Goal: Task Accomplishment & Management: Use online tool/utility

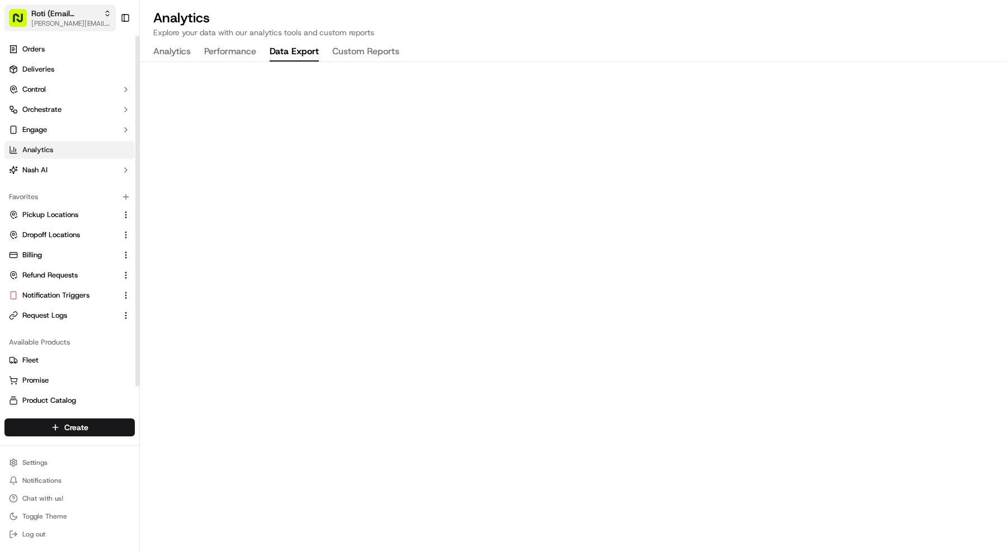
click at [58, 15] on span "Roti (Email Parsing)" at bounding box center [65, 13] width 68 height 11
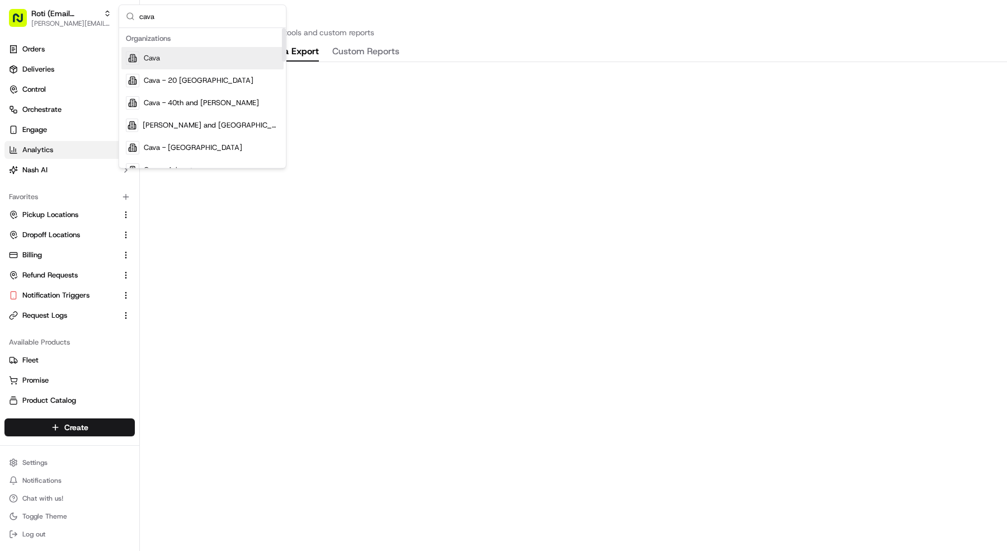
type input "cava"
click at [175, 58] on div "Cava" at bounding box center [202, 58] width 162 height 22
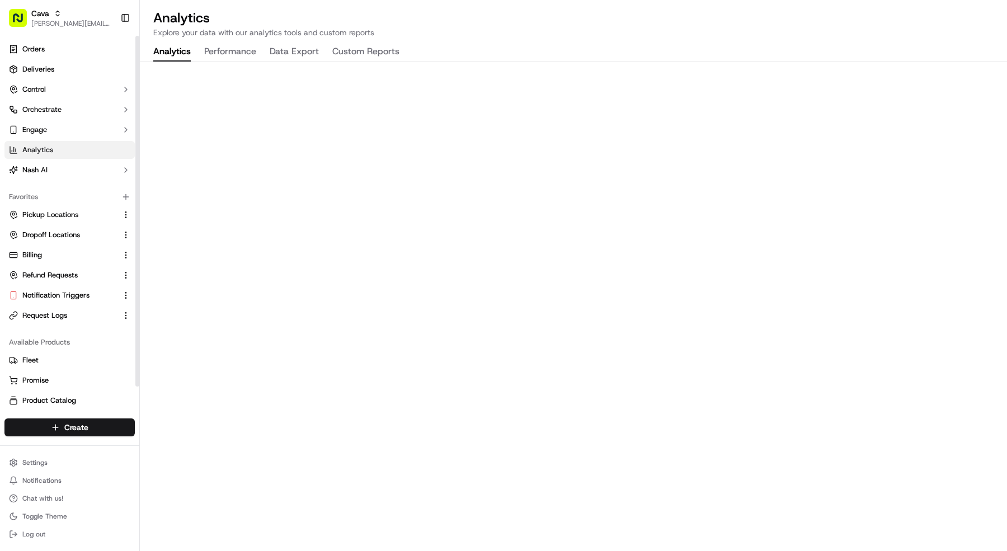
click at [102, 59] on ul "Orders Deliveries Control Orchestrate Engage Analytics Nash AI" at bounding box center [69, 109] width 130 height 139
click at [102, 66] on link "Deliveries" at bounding box center [69, 69] width 130 height 18
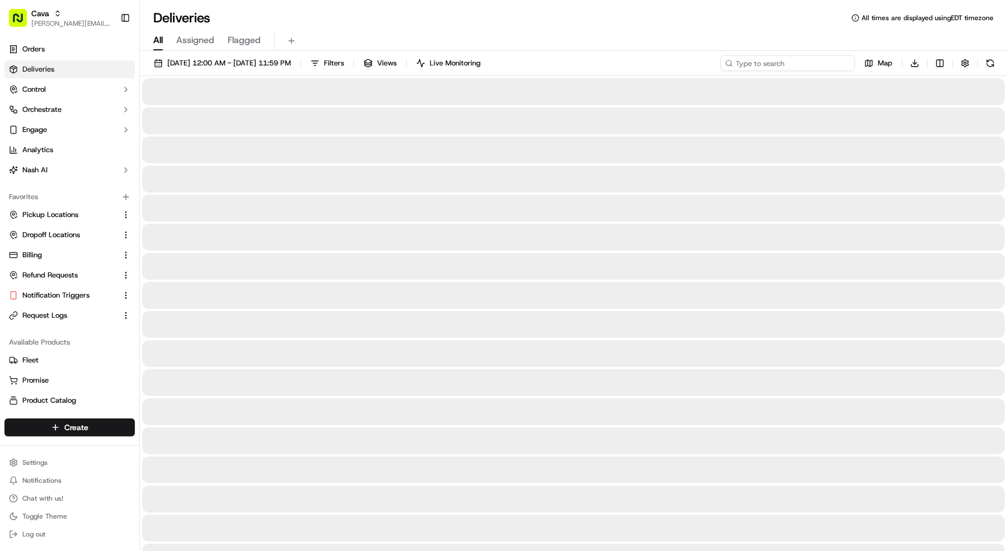
click at [816, 65] on input at bounding box center [788, 63] width 134 height 16
paste input "ord_gaidDAkKuTriN2apw39KCy"
type input "ord_gaidDAkKuTriN2apw39KCy"
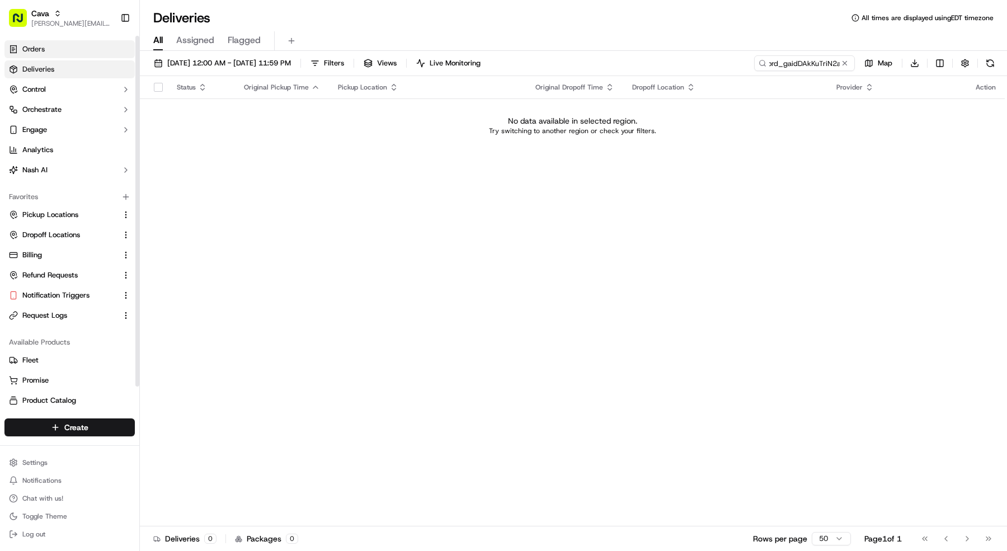
click at [23, 57] on link "Orders" at bounding box center [69, 49] width 130 height 18
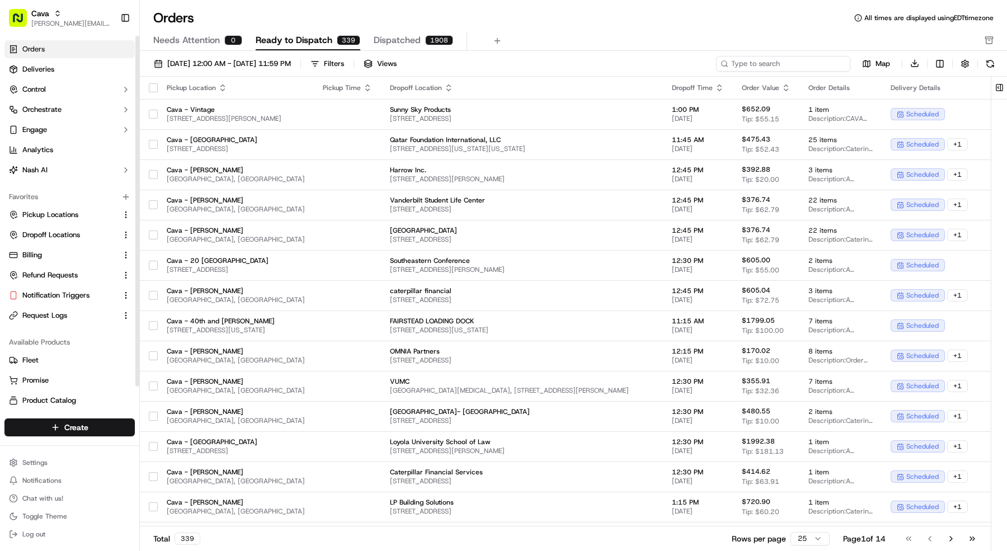
click at [802, 63] on input at bounding box center [783, 64] width 134 height 16
paste input "ord_gaidDAkKuTriN2apw39KCy"
type input "ord_gaidDAkKuTriN2apw39KCy"
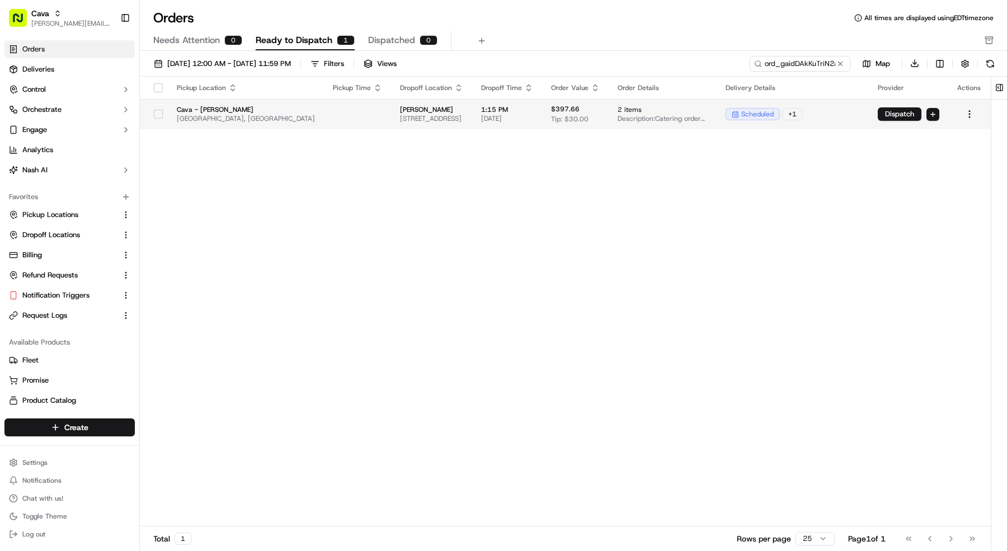
click at [472, 124] on td "Garland Hall 2117 West End Ave, Nashville, TN 37240, USA" at bounding box center [431, 114] width 81 height 30
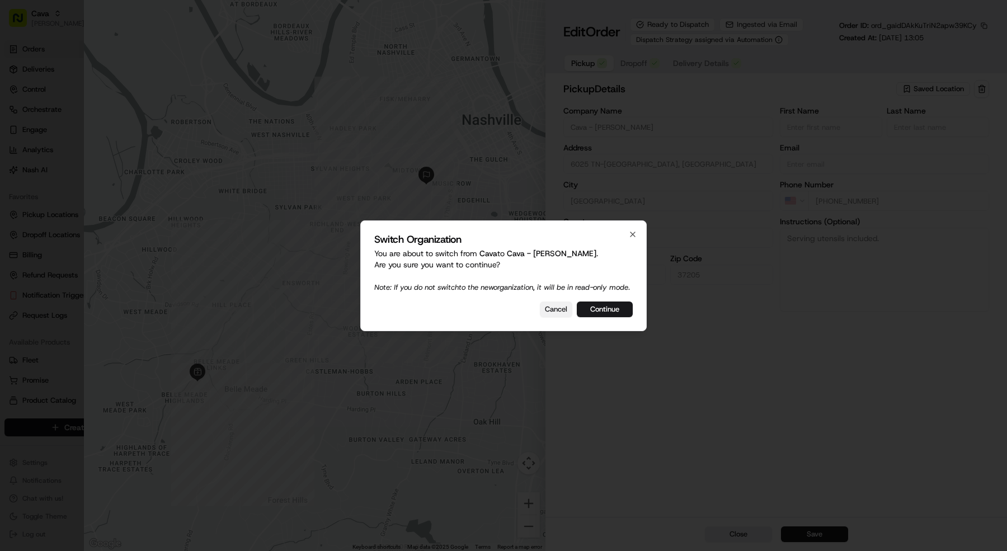
click at [554, 317] on button "Cancel" at bounding box center [556, 310] width 32 height 16
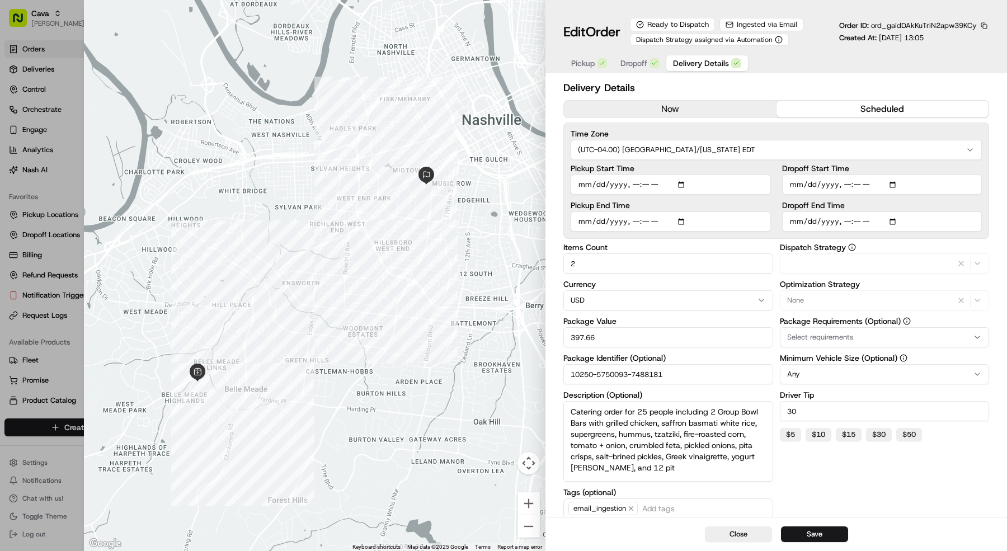
click at [711, 67] on span "Delivery Details" at bounding box center [701, 63] width 56 height 11
click at [626, 70] on div "Pickup Dropoff Delivery Details" at bounding box center [656, 63] width 186 height 20
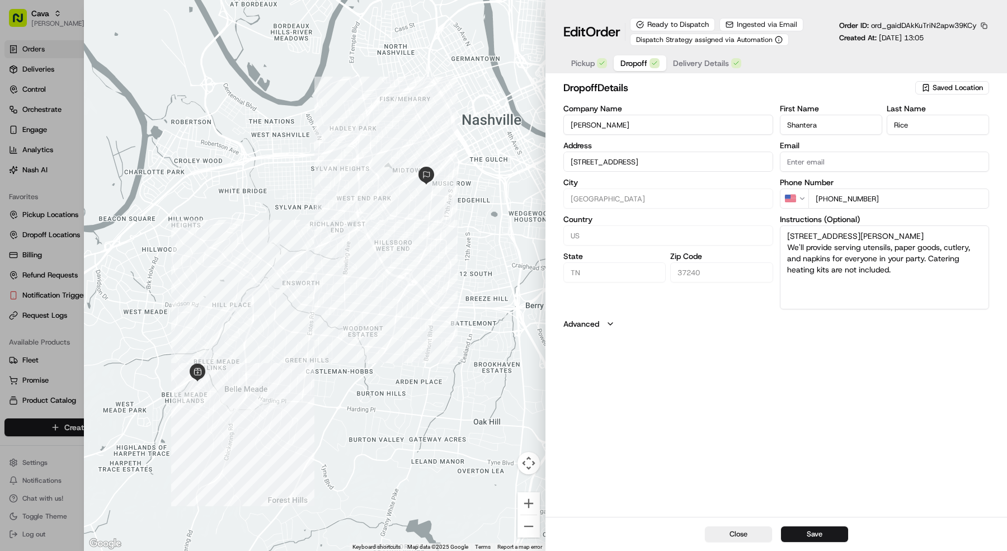
click at [627, 63] on span "Dropoff" at bounding box center [633, 63] width 27 height 11
click at [39, 87] on div at bounding box center [503, 275] width 1007 height 551
type input "+1"
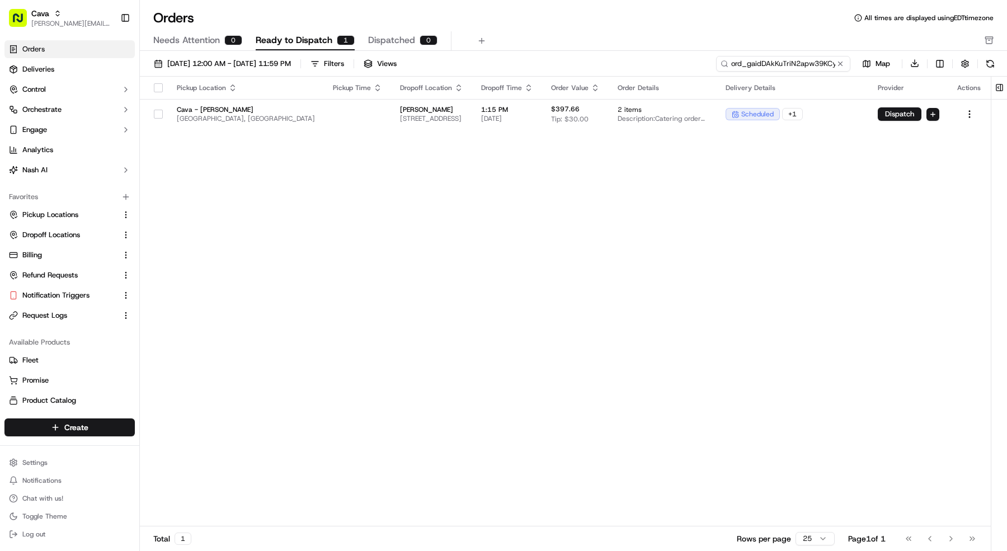
click at [821, 64] on input "ord_gaidDAkKuTriN2apw39KCy" at bounding box center [783, 64] width 134 height 16
paste input "Allison Edwards"
type input "Allison Edwards"
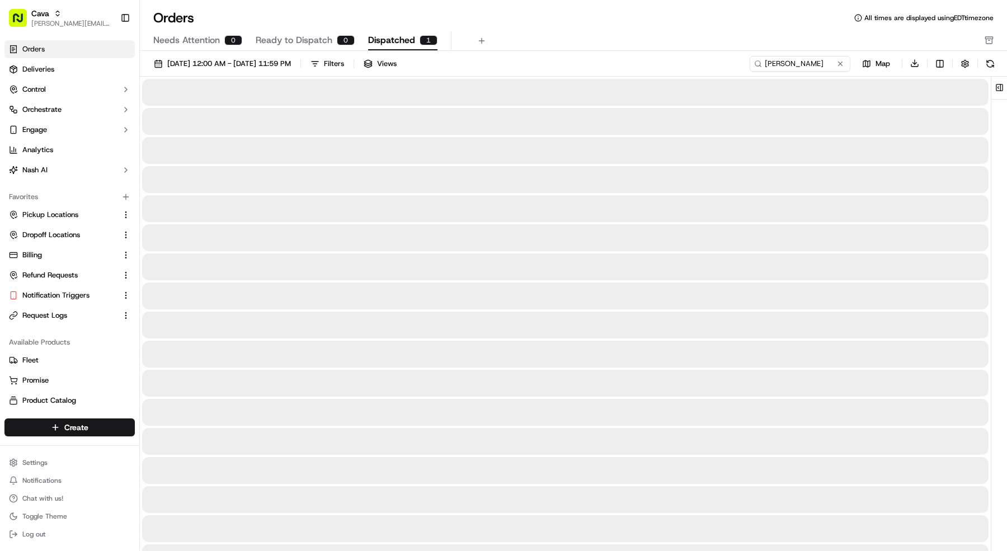
click at [387, 48] on button "Dispatched 1" at bounding box center [402, 40] width 69 height 19
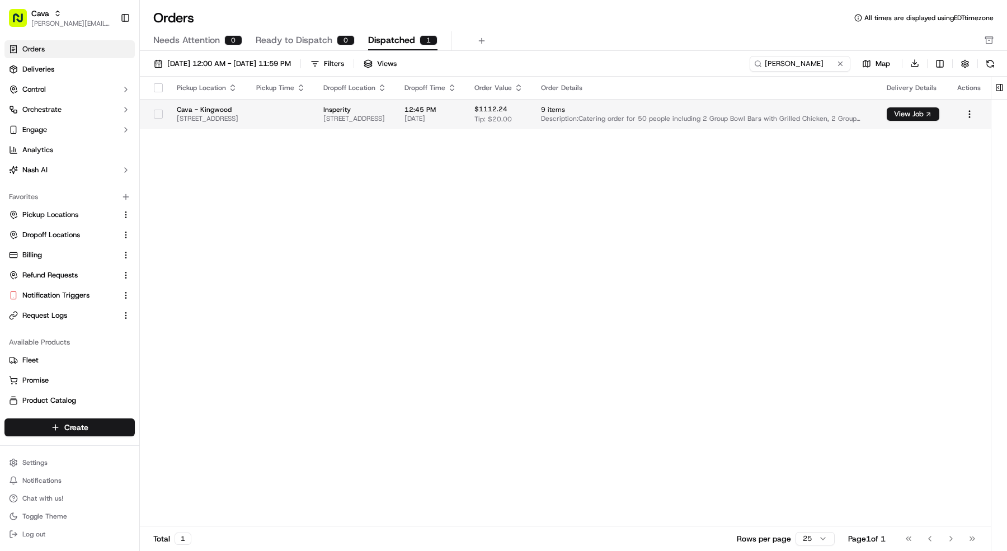
click at [314, 120] on td at bounding box center [280, 114] width 67 height 30
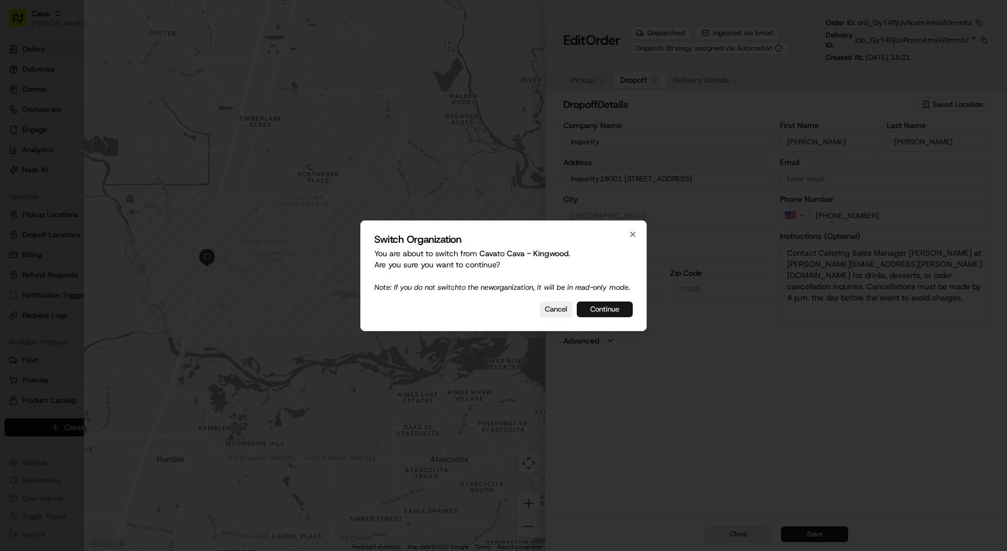
click at [603, 314] on button "Continue" at bounding box center [605, 310] width 56 height 16
type input "Insperity19001 Crescent Springs DrHouston, TX 77339"
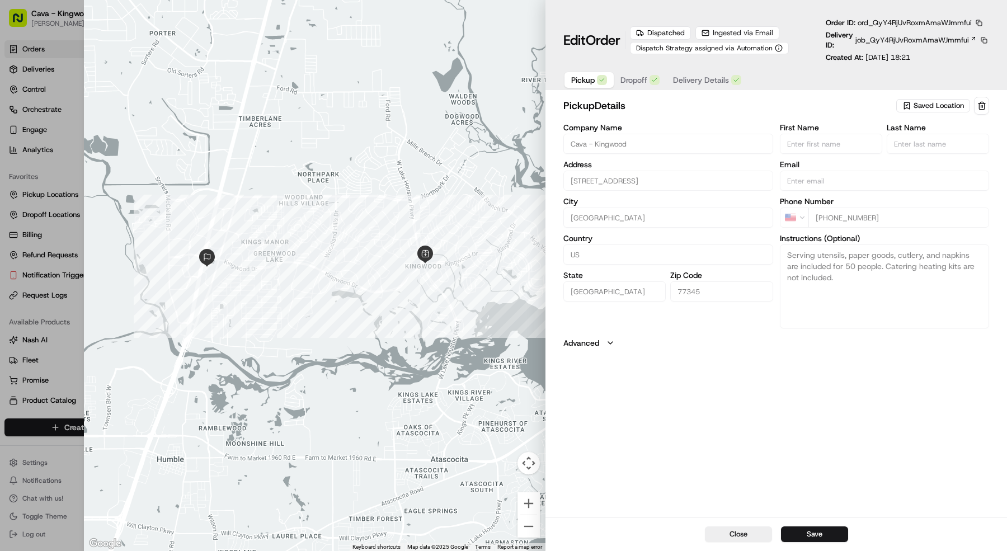
click at [632, 83] on span "Dropoff" at bounding box center [633, 79] width 27 height 11
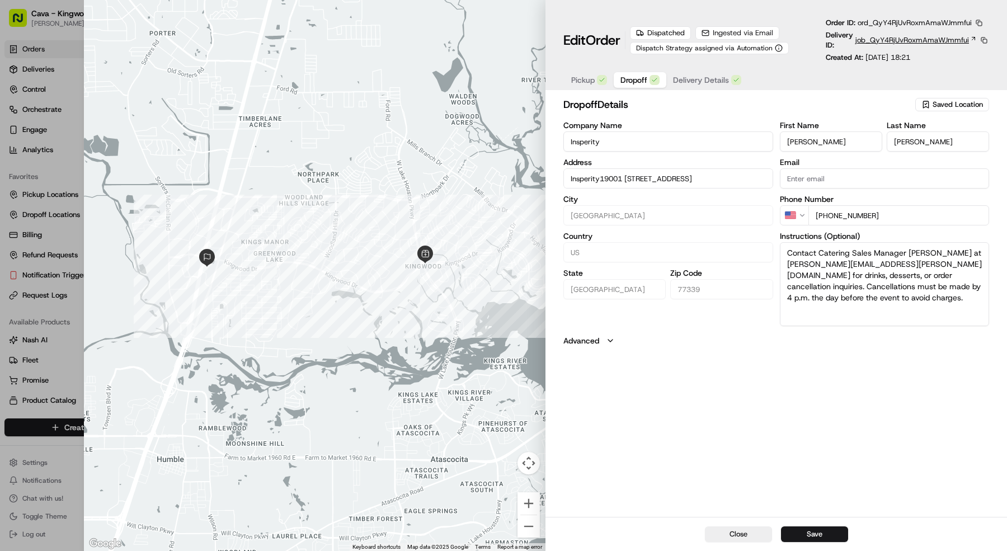
click at [963, 41] on span "job_QyY4RjUvRoxmAmaWJmmfui" at bounding box center [912, 40] width 114 height 10
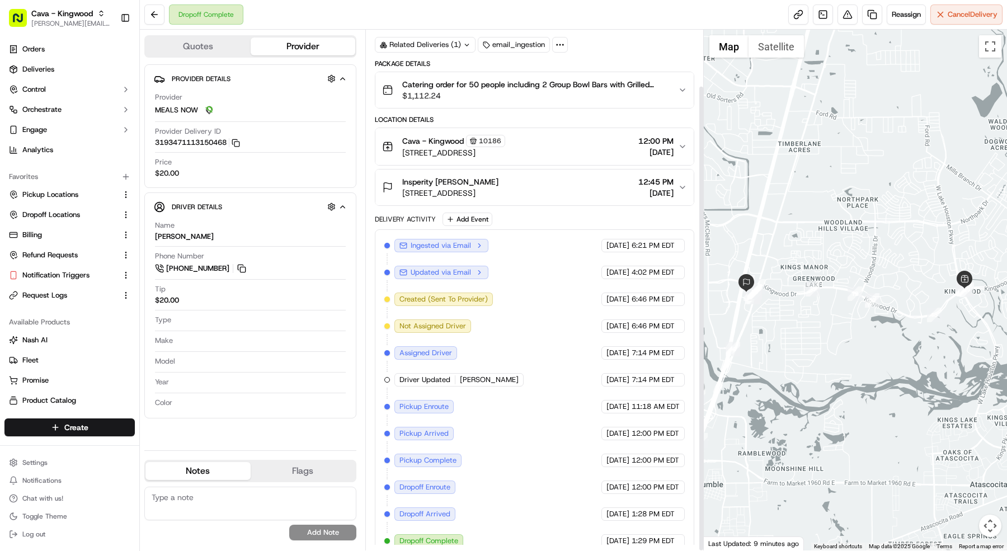
scroll to position [62, 0]
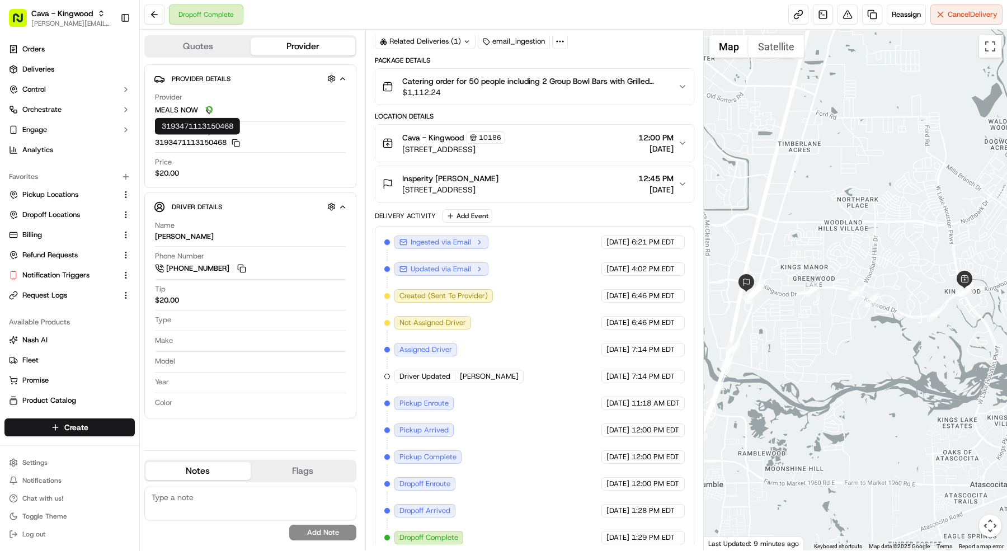
click at [233, 144] on button "3193471113150468 Copy 3193471113150468" at bounding box center [197, 143] width 85 height 10
drag, startPoint x: 487, startPoint y: 176, endPoint x: 403, endPoint y: 179, distance: 83.4
click at [403, 179] on span "Insperity Allison Edwards" at bounding box center [450, 178] width 96 height 11
copy span "nsperity Allison Edward"
click at [463, 184] on span "19001 Crescent Springs Dr Center 3, Kingwood, TX 77339, USA" at bounding box center [450, 189] width 96 height 11
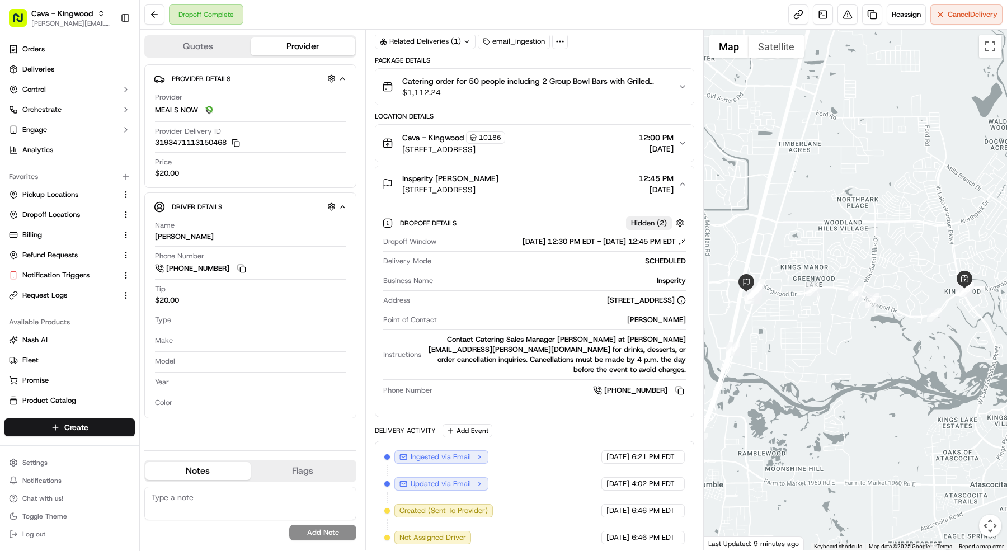
click at [460, 87] on span "$1,112.24" at bounding box center [535, 92] width 267 height 11
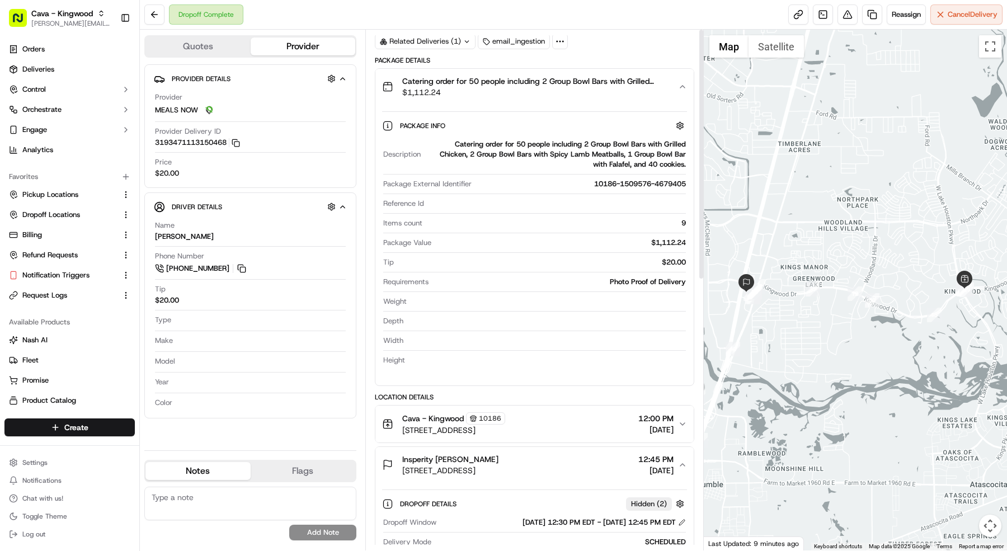
scroll to position [0, 0]
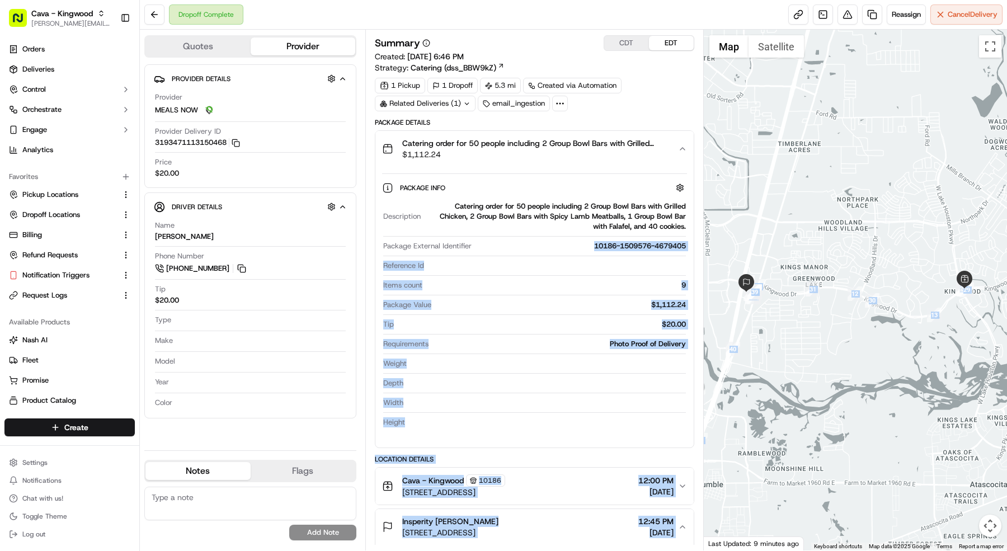
drag, startPoint x: 589, startPoint y: 245, endPoint x: 704, endPoint y: 246, distance: 115.3
click at [704, 246] on div "Quotes Provider Provider Details Hidden ( 4 ) Provider MEALS NOW Provider Deliv…" at bounding box center [573, 290] width 867 height 521
click at [688, 246] on div "Package Info Description Catering order for 50 people including 2 Group Bowl Ba…" at bounding box center [534, 303] width 318 height 272
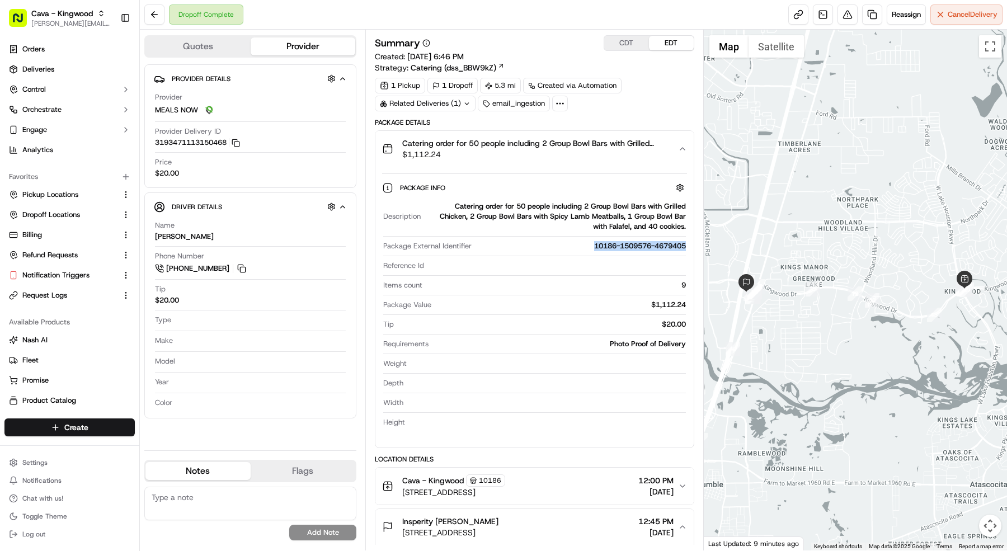
drag, startPoint x: 688, startPoint y: 246, endPoint x: 593, endPoint y: 247, distance: 95.7
click at [593, 247] on div "Package Info Description Catering order for 50 people including 2 Group Bowl Ba…" at bounding box center [534, 303] width 318 height 272
click at [497, 236] on div "Description Catering order for 50 people including 2 Group Bowl Bars with Grill…" at bounding box center [534, 314] width 305 height 235
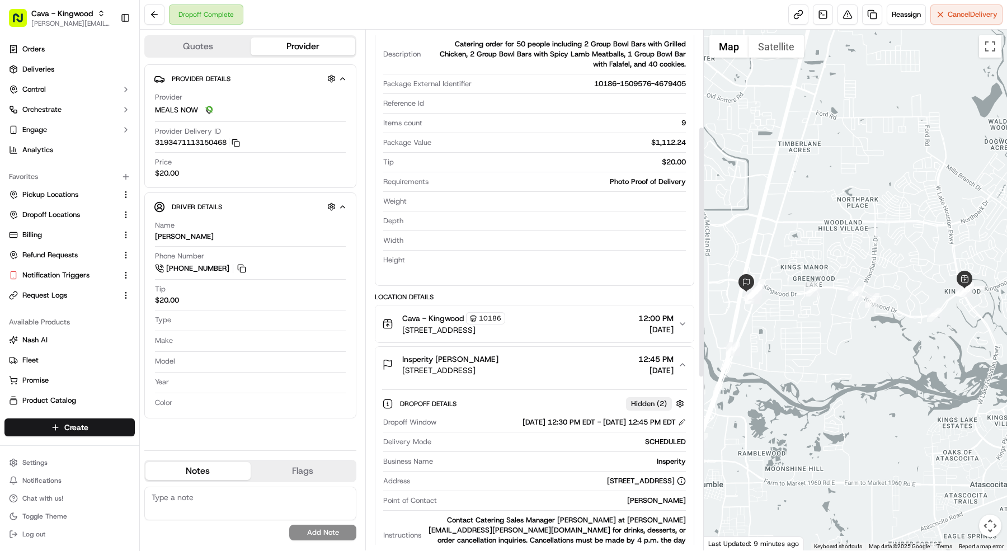
scroll to position [199, 0]
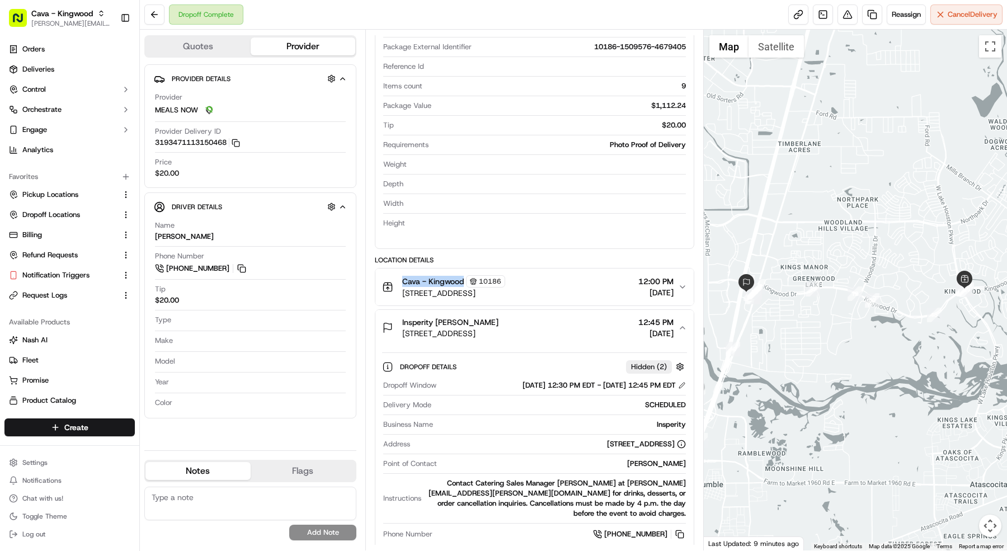
copy div "Cava - Kingwood"
drag, startPoint x: 465, startPoint y: 276, endPoint x: 384, endPoint y: 278, distance: 80.6
click at [384, 278] on div "Cava - Kingwood 10186 4505 Kingwood Dr Suite 100, Kingwood, TX 77345, USA" at bounding box center [443, 286] width 123 height 23
copy span "nsperity Allison Edwards"
drag, startPoint x: 497, startPoint y: 318, endPoint x: 403, endPoint y: 318, distance: 94.0
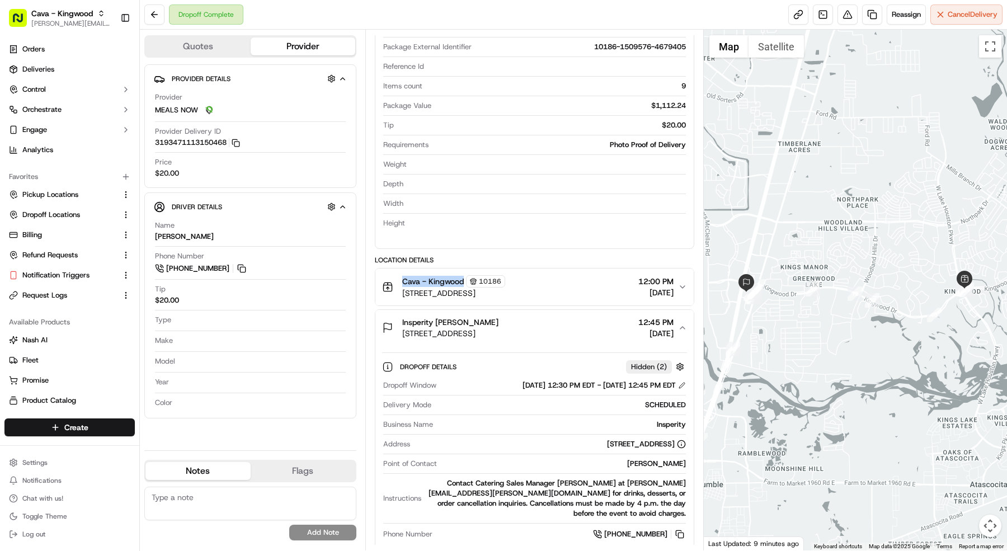
click at [403, 318] on div "Insperity Allison Edwards" at bounding box center [450, 322] width 96 height 11
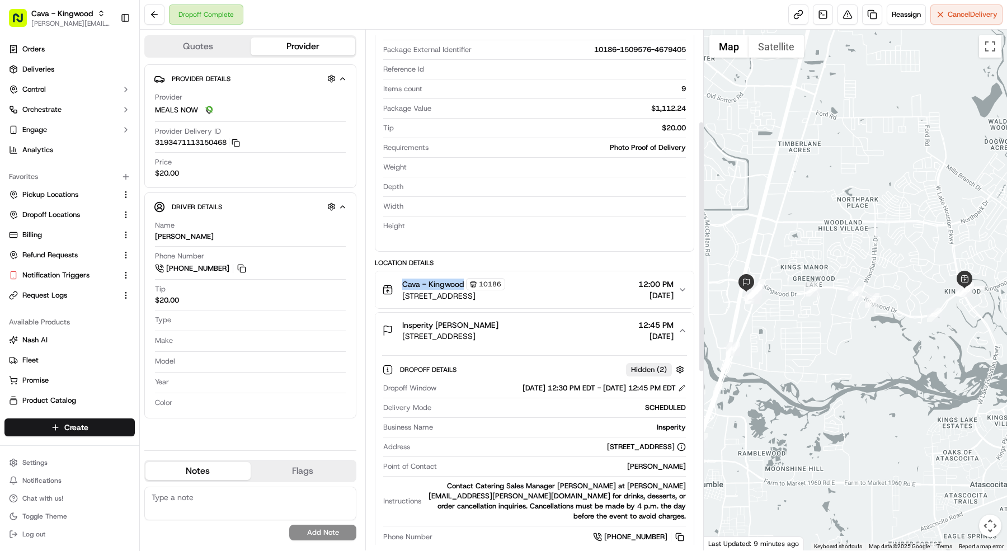
scroll to position [209, 0]
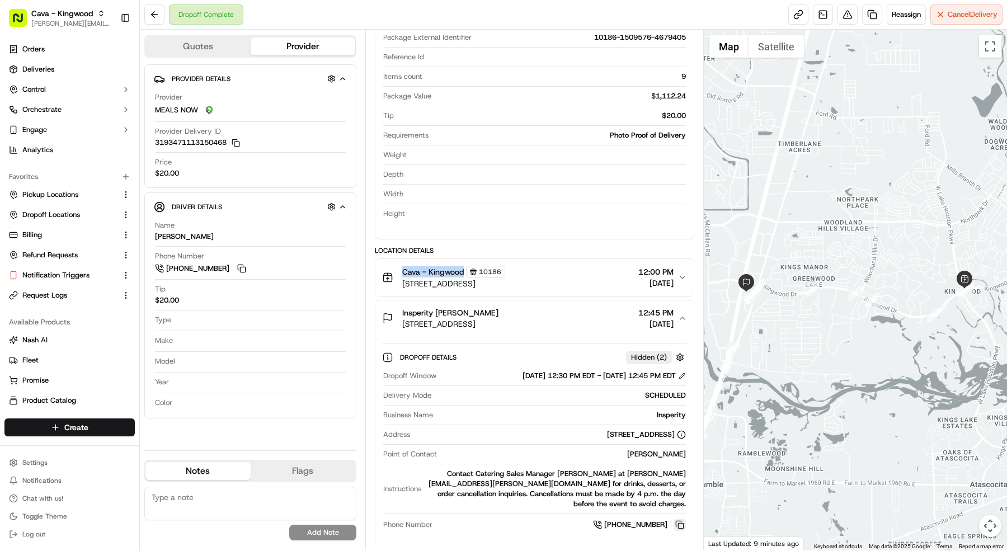
click at [680, 520] on button at bounding box center [680, 525] width 12 height 12
click at [61, 16] on span "Cava - Kingwood" at bounding box center [62, 13] width 62 height 11
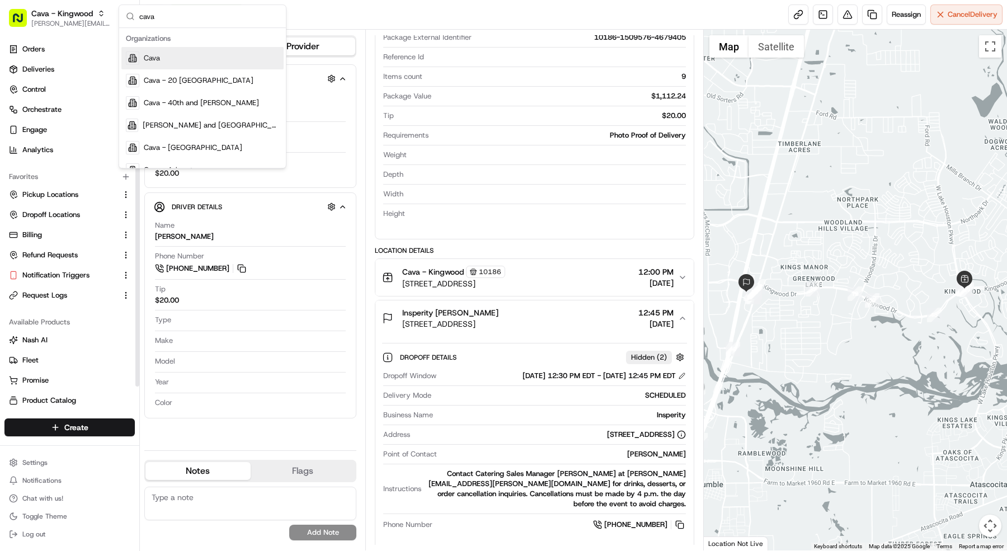
type input "cava"
click at [154, 55] on span "Cava" at bounding box center [152, 58] width 16 height 10
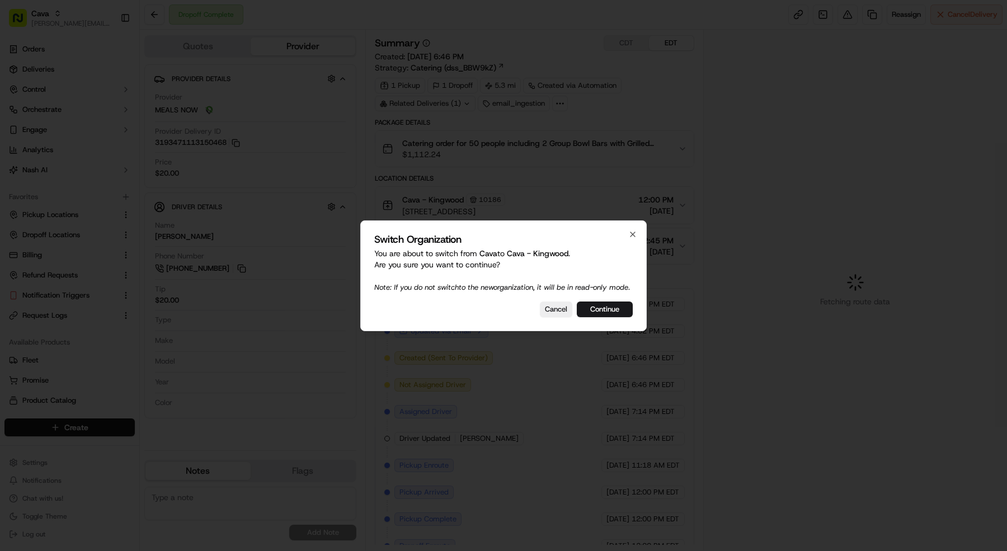
click at [114, 69] on div at bounding box center [503, 275] width 1007 height 551
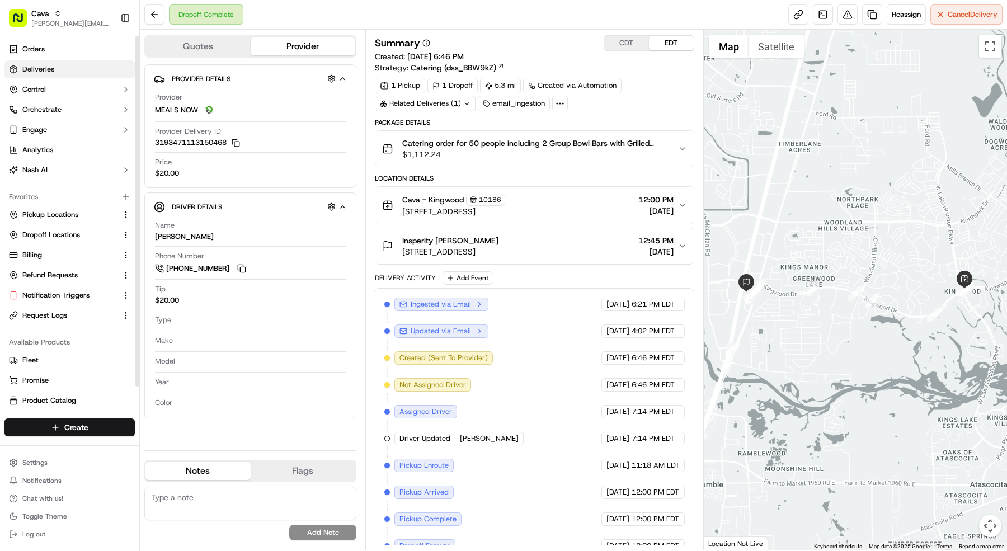
click at [105, 72] on link "Deliveries" at bounding box center [69, 69] width 130 height 18
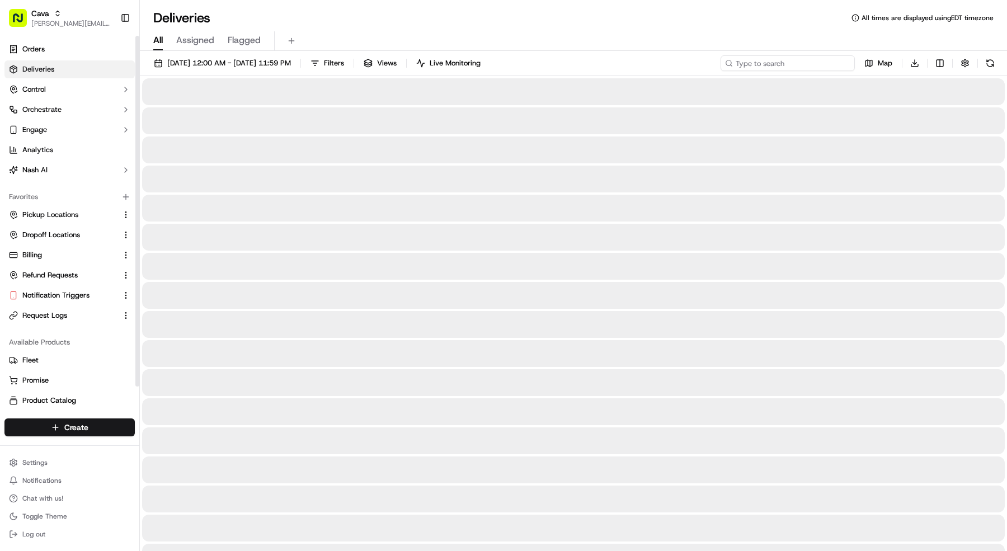
click at [824, 59] on input at bounding box center [788, 63] width 134 height 16
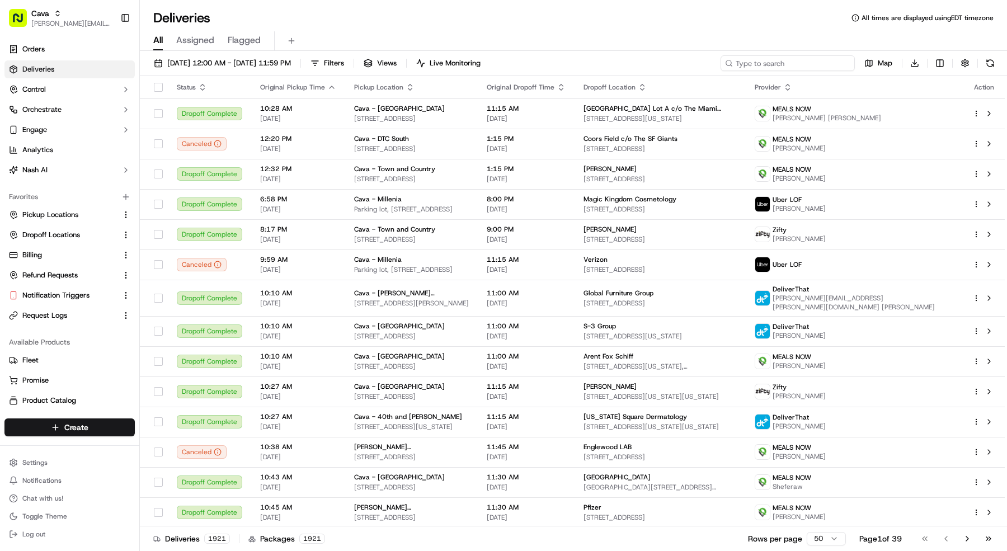
paste input "[PERSON_NAME]"
type input "[PERSON_NAME]"
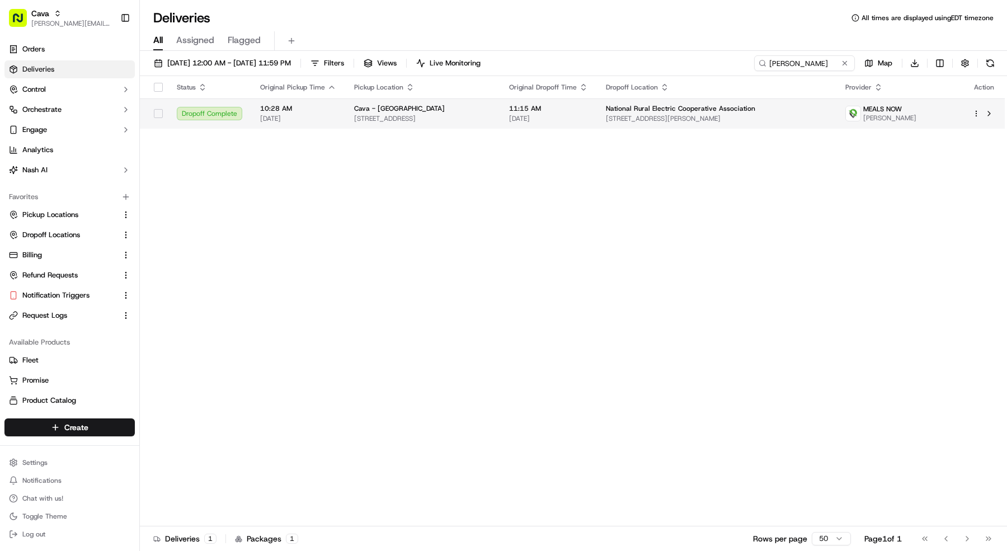
click at [486, 118] on span "[STREET_ADDRESS]" at bounding box center [422, 118] width 137 height 9
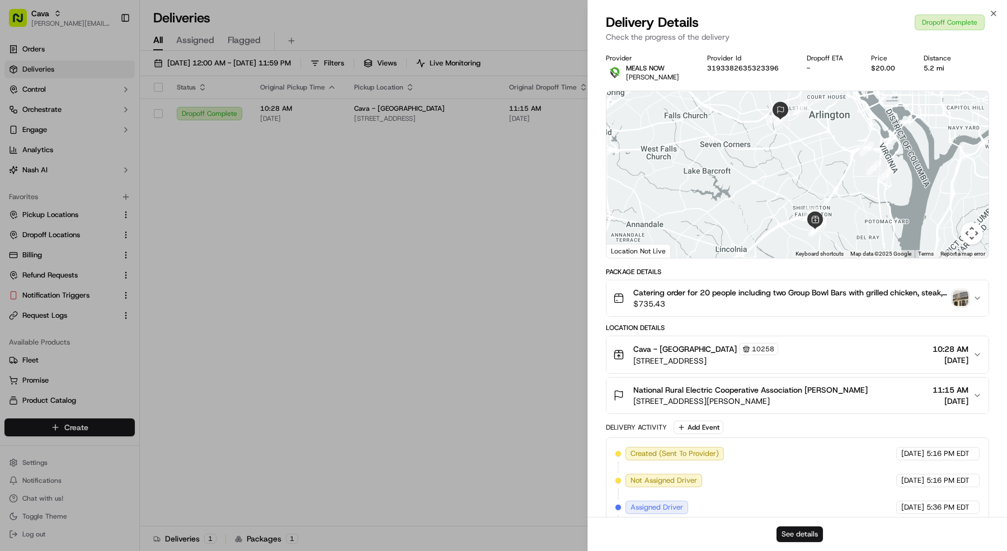
click at [801, 536] on button "See details" at bounding box center [800, 534] width 46 height 16
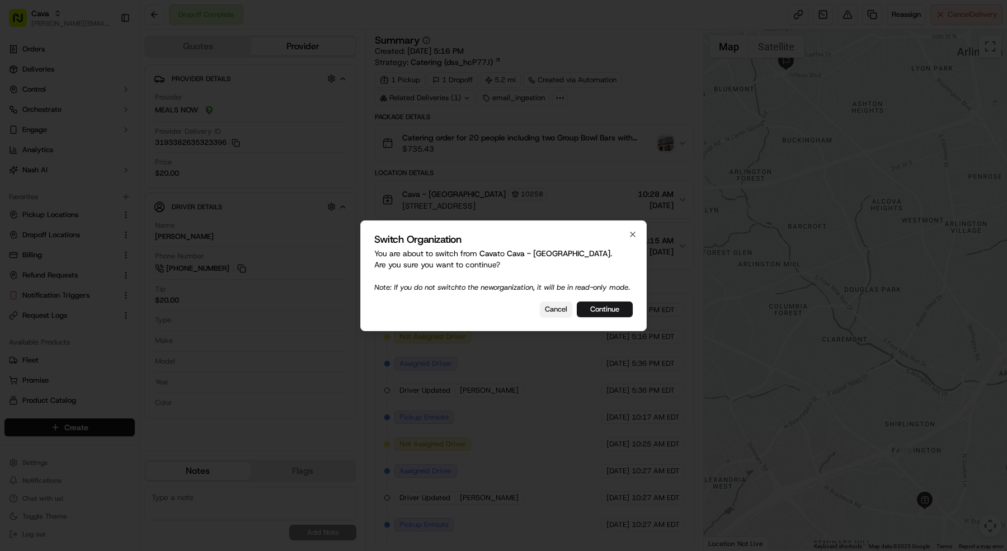
click at [560, 317] on button "Cancel" at bounding box center [556, 310] width 32 height 16
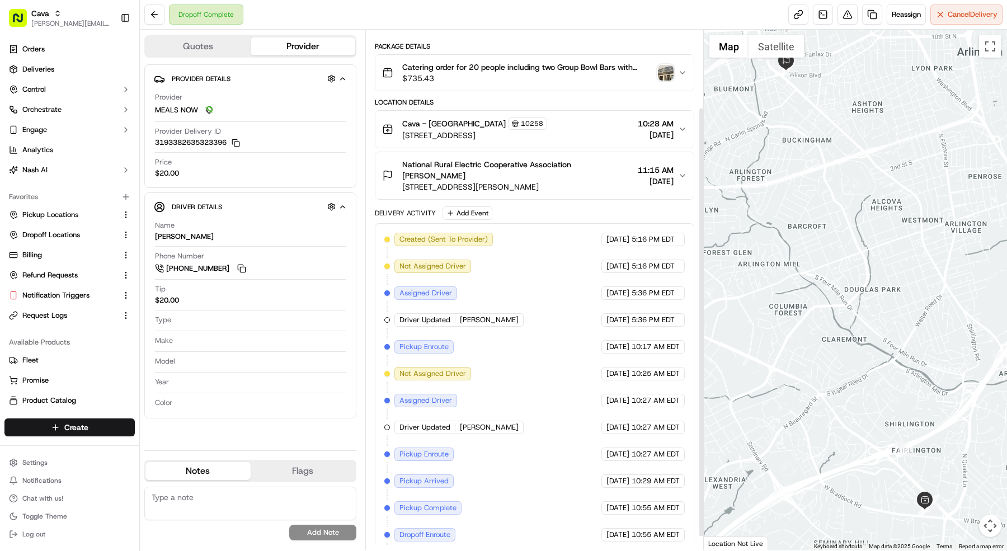
scroll to position [110, 0]
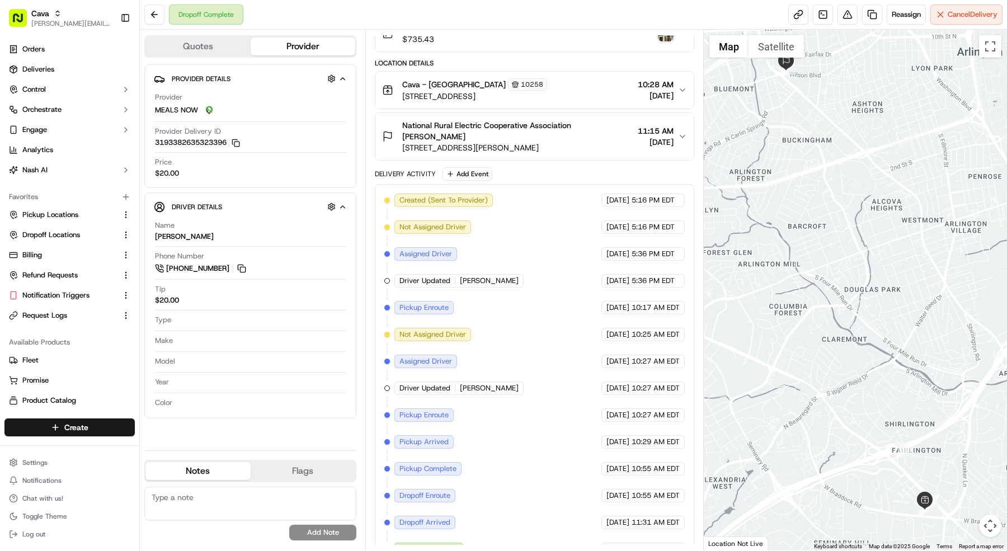
click at [594, 105] on button "Cava - Alexandria 10258 3644 King St, Alexandria, VA 22302, USA 10:28 AM 09/18/…" at bounding box center [534, 90] width 318 height 37
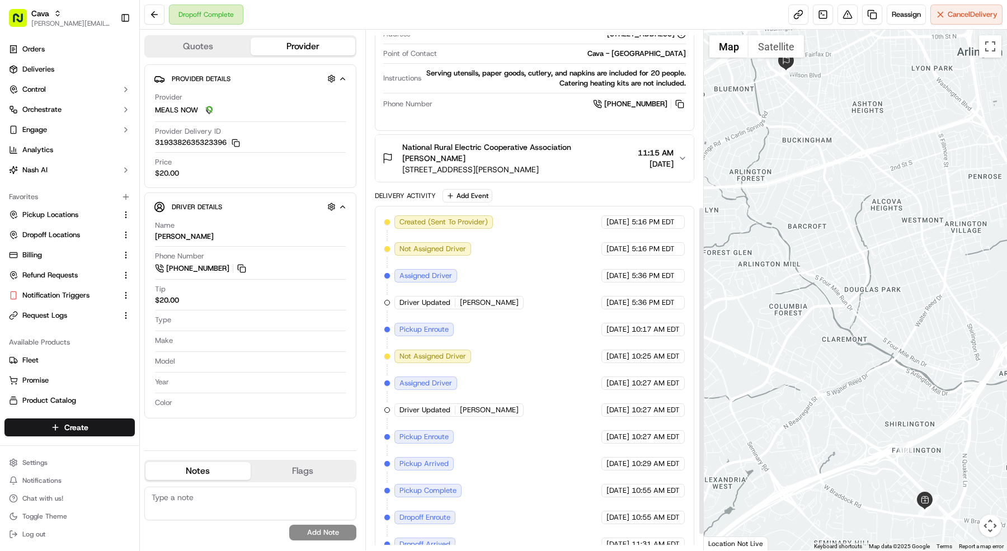
scroll to position [284, 0]
copy span "10:55 AM"
drag, startPoint x: 664, startPoint y: 469, endPoint x: 631, endPoint y: 469, distance: 33.6
click at [631, 483] on div "09/18/2025 10:55 AM EDT" at bounding box center [642, 489] width 83 height 13
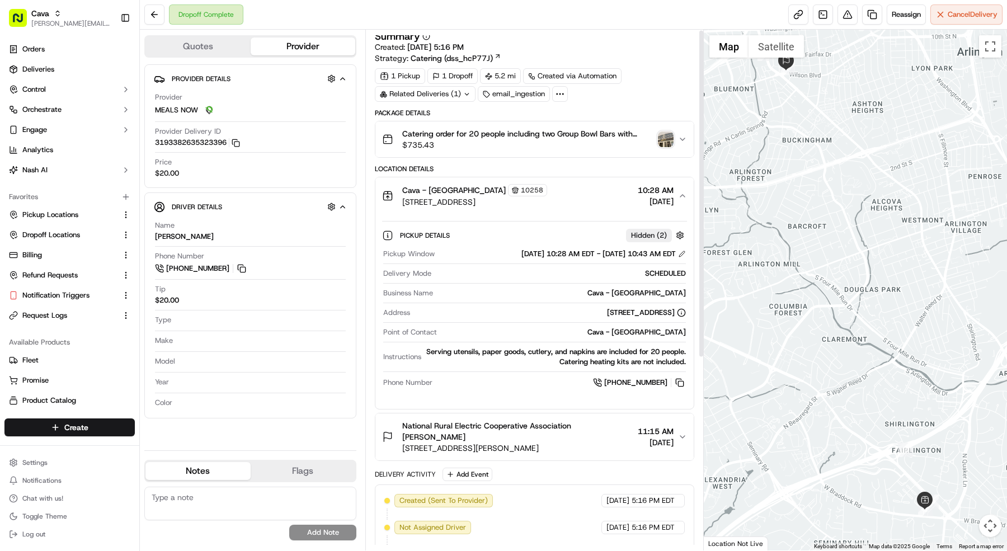
scroll to position [1, 0]
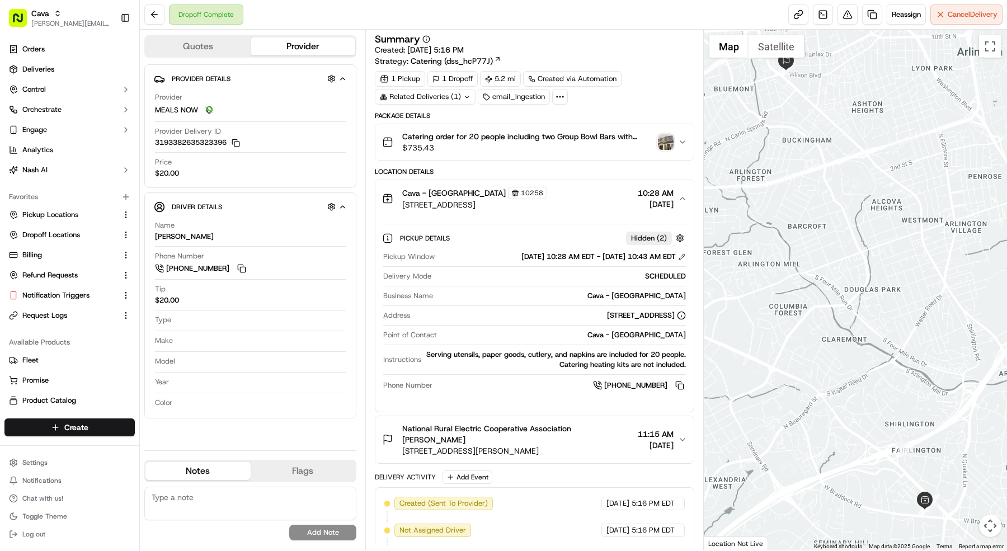
click at [638, 192] on span "10:28 AM" at bounding box center [656, 192] width 36 height 11
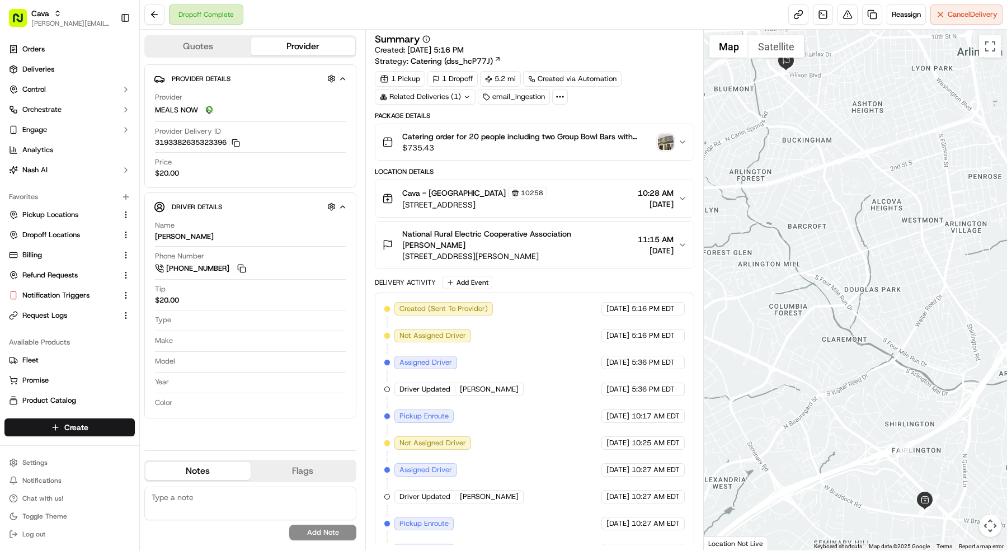
click at [638, 192] on span "10:28 AM" at bounding box center [656, 192] width 36 height 11
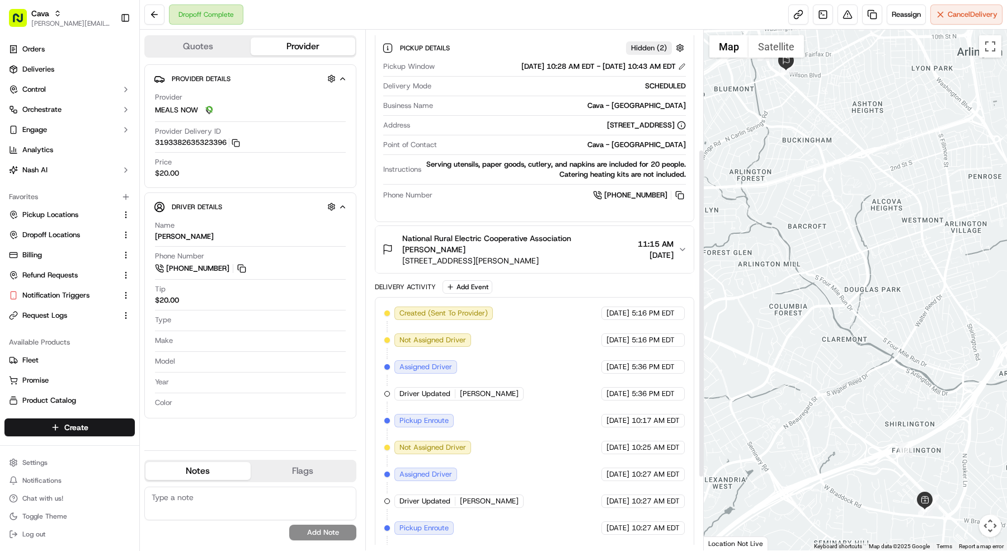
scroll to position [185, 0]
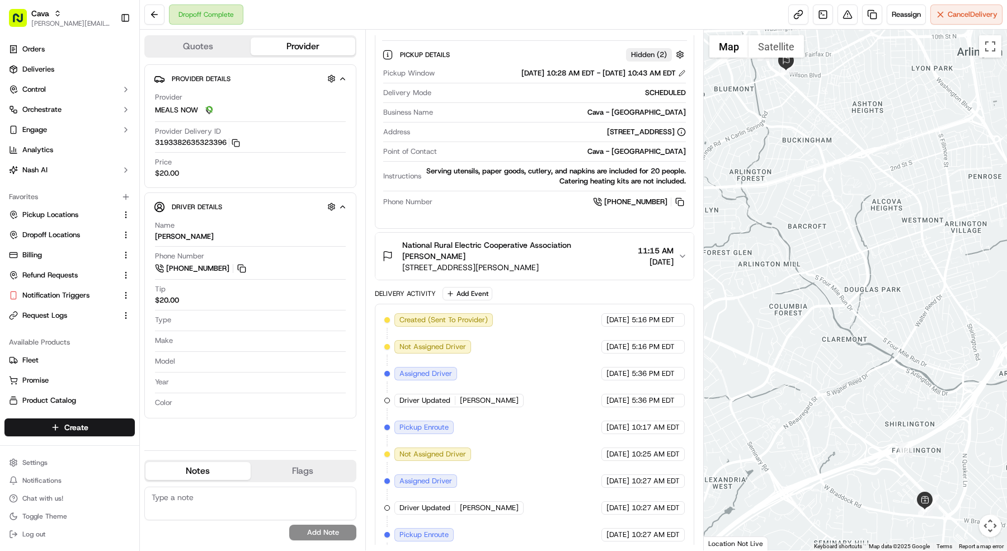
click at [582, 262] on span "[STREET_ADDRESS][PERSON_NAME]" at bounding box center [517, 267] width 231 height 11
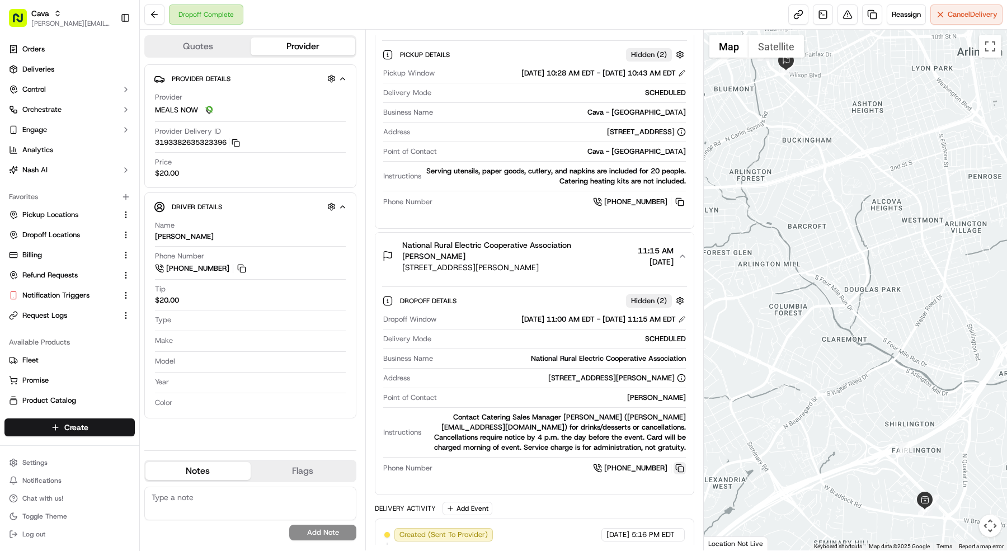
click at [680, 462] on button at bounding box center [680, 468] width 12 height 12
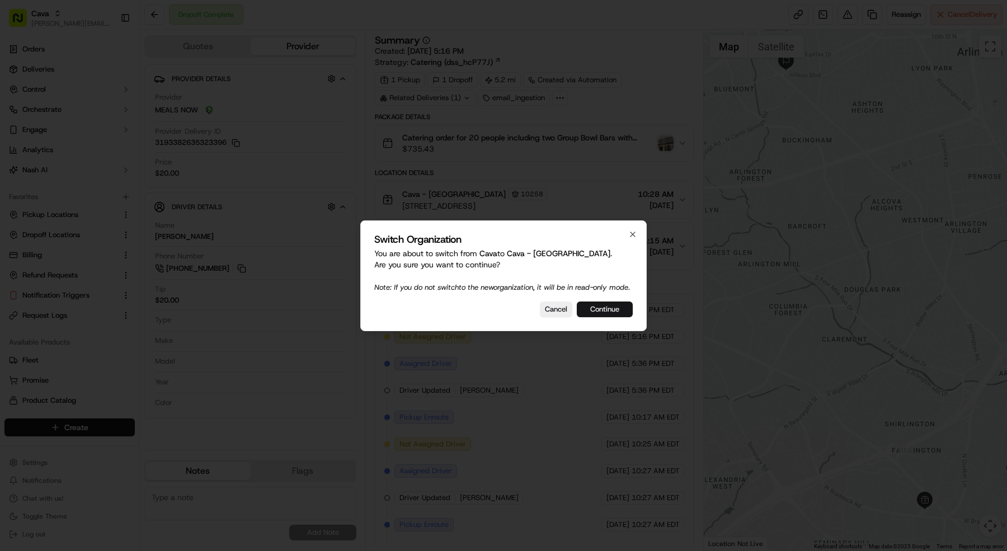
click at [613, 317] on button "Continue" at bounding box center [605, 310] width 56 height 16
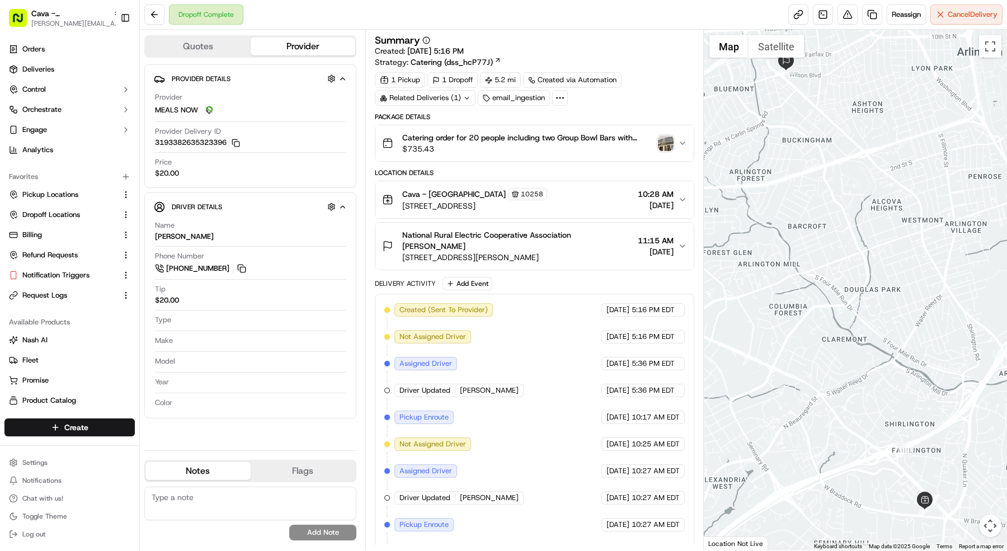
scroll to position [110, 0]
